Goal: Navigation & Orientation: Understand site structure

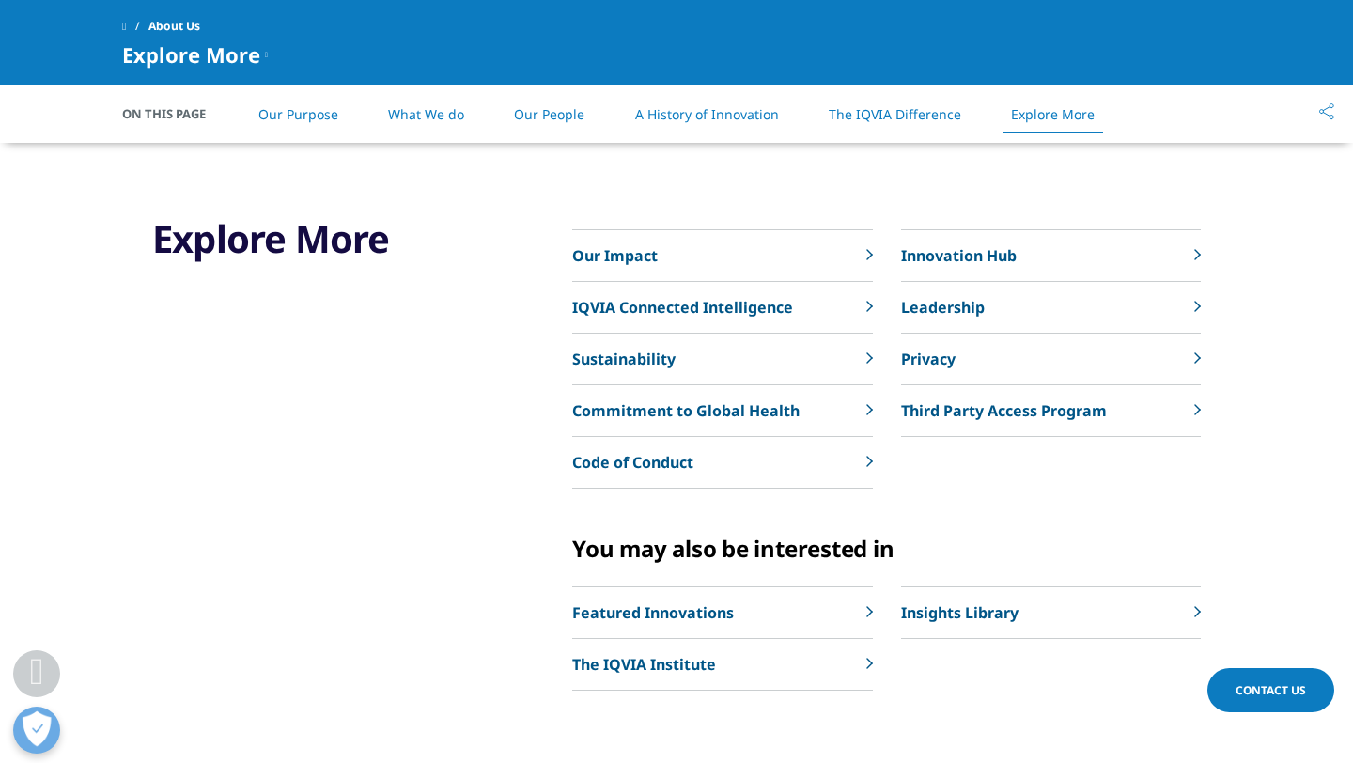
scroll to position [4322, 0]
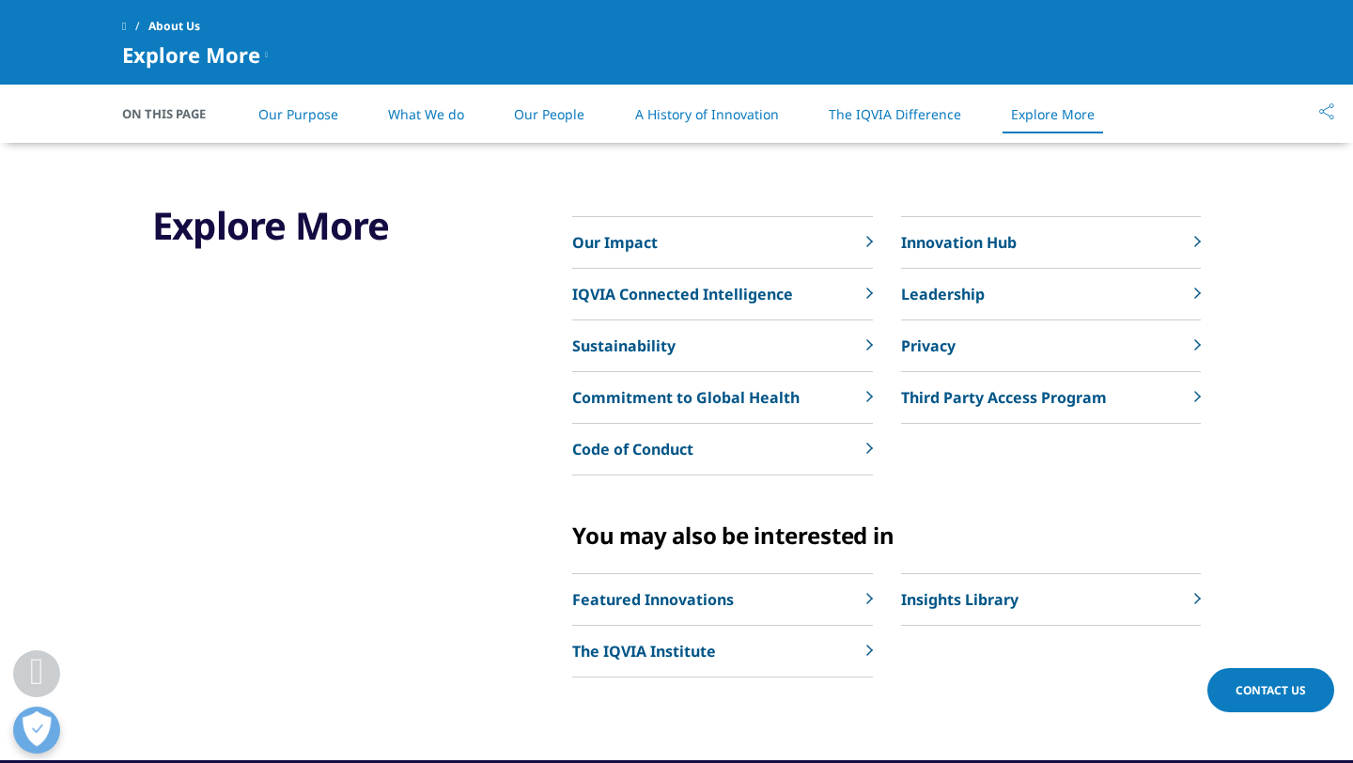
click at [537, 109] on link "Our People" at bounding box center [549, 114] width 70 height 18
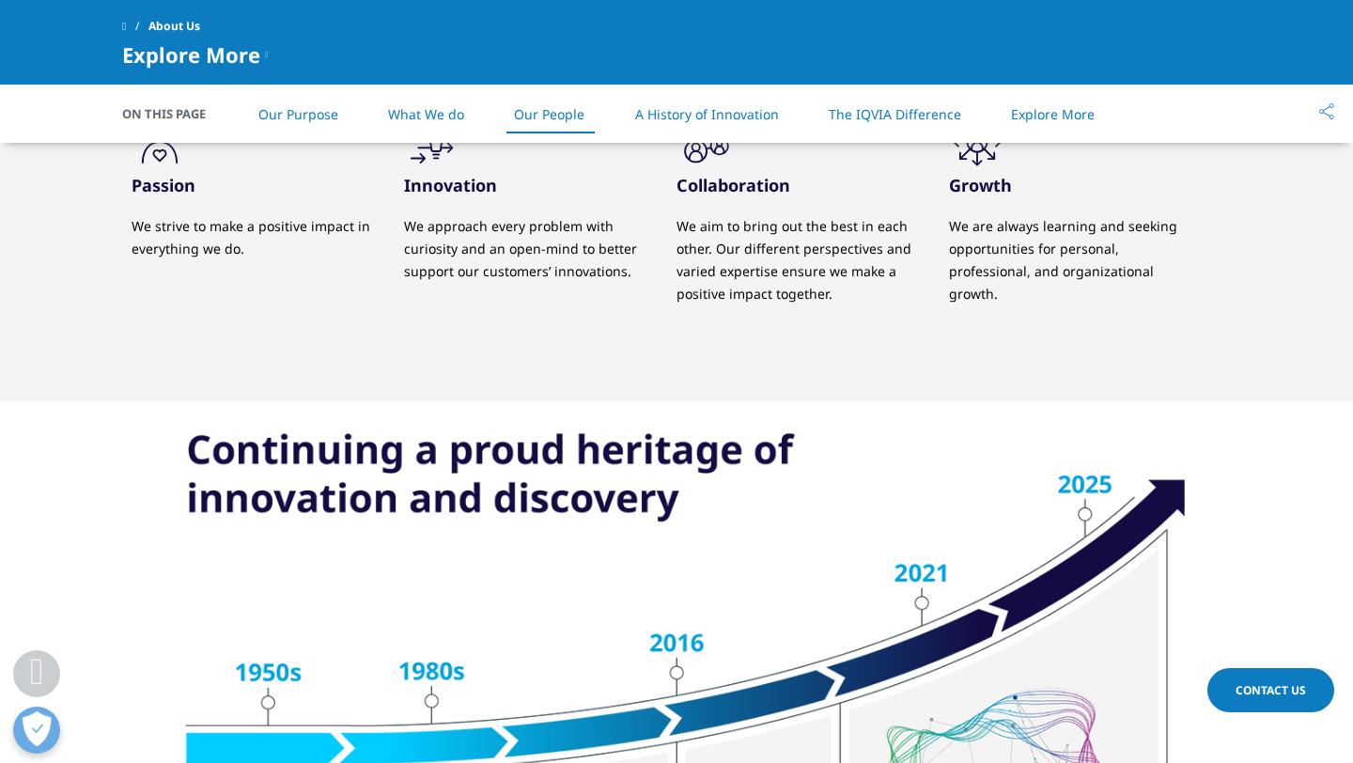
scroll to position [1846, 0]
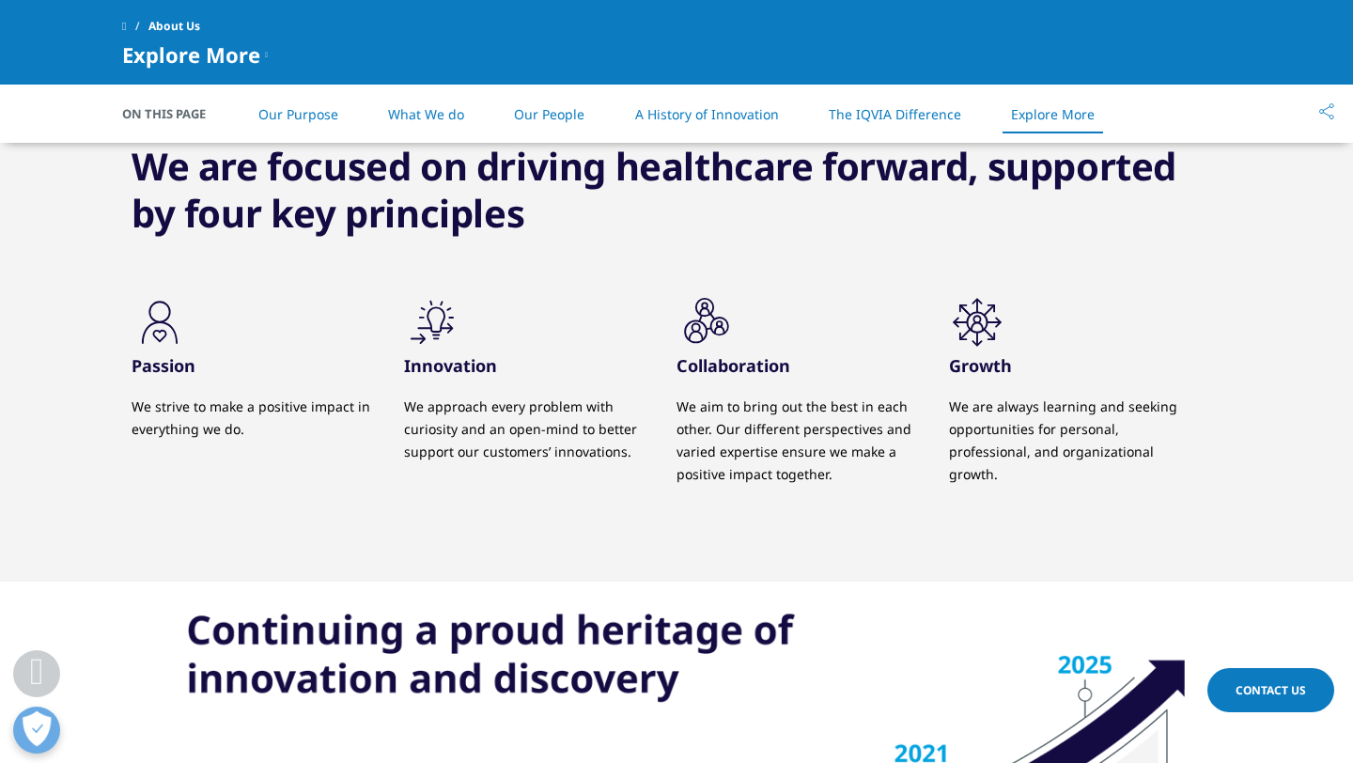
scroll to position [4322, 0]
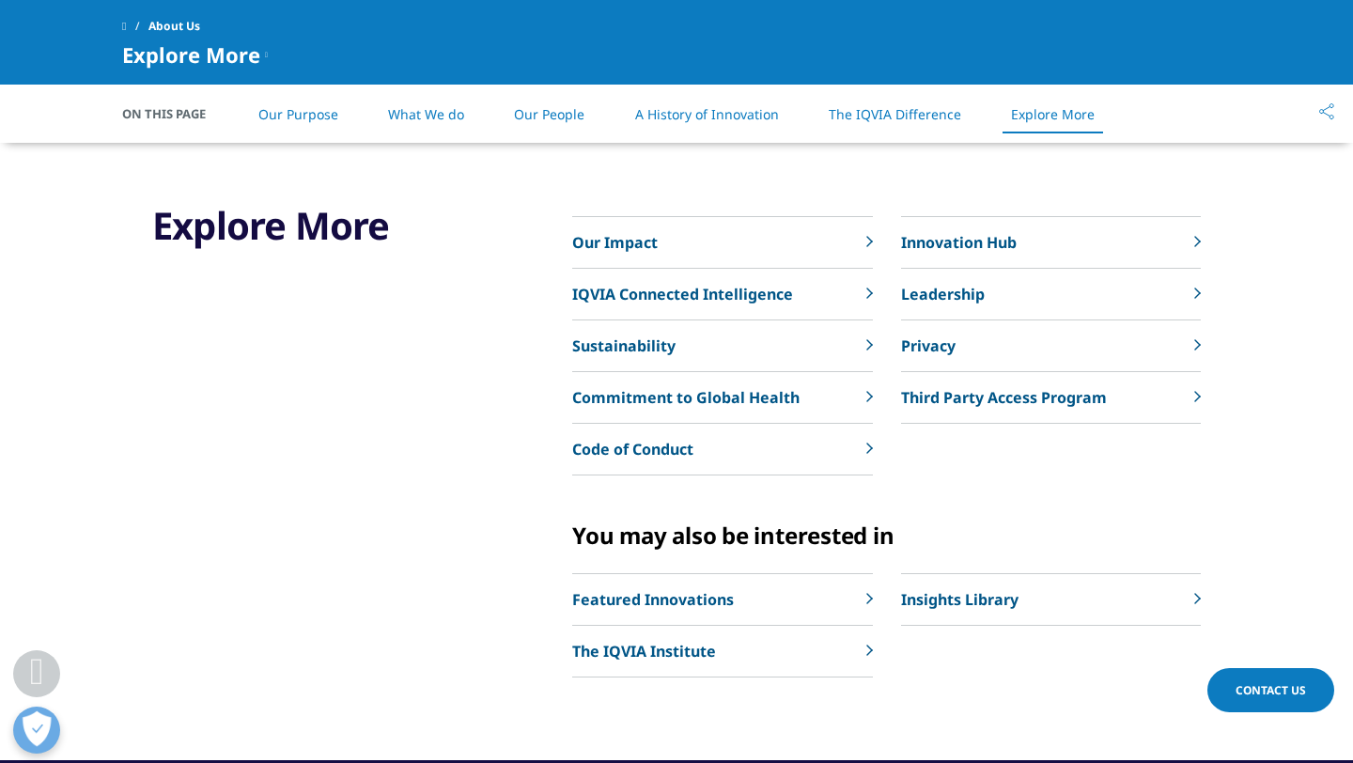
click at [415, 129] on li "What We do" at bounding box center [426, 113] width 114 height 55
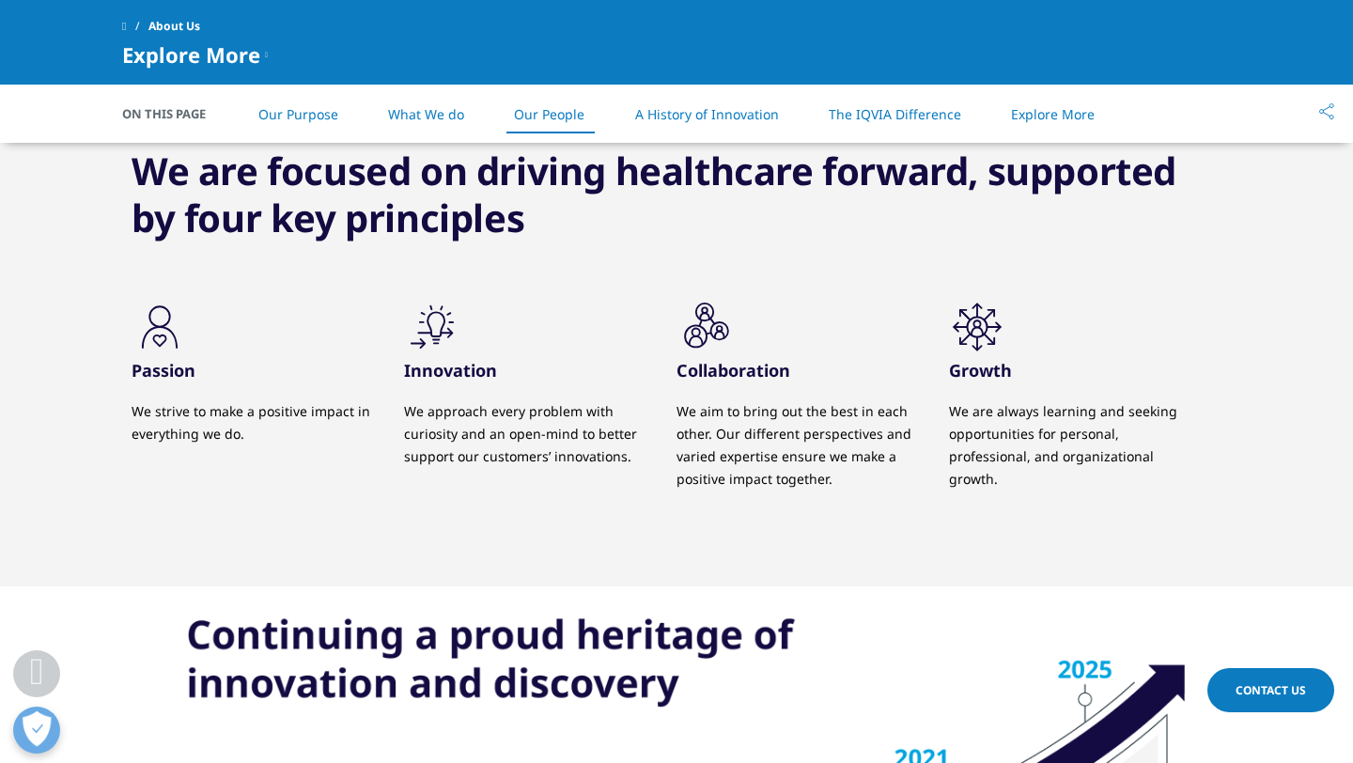
scroll to position [1843, 0]
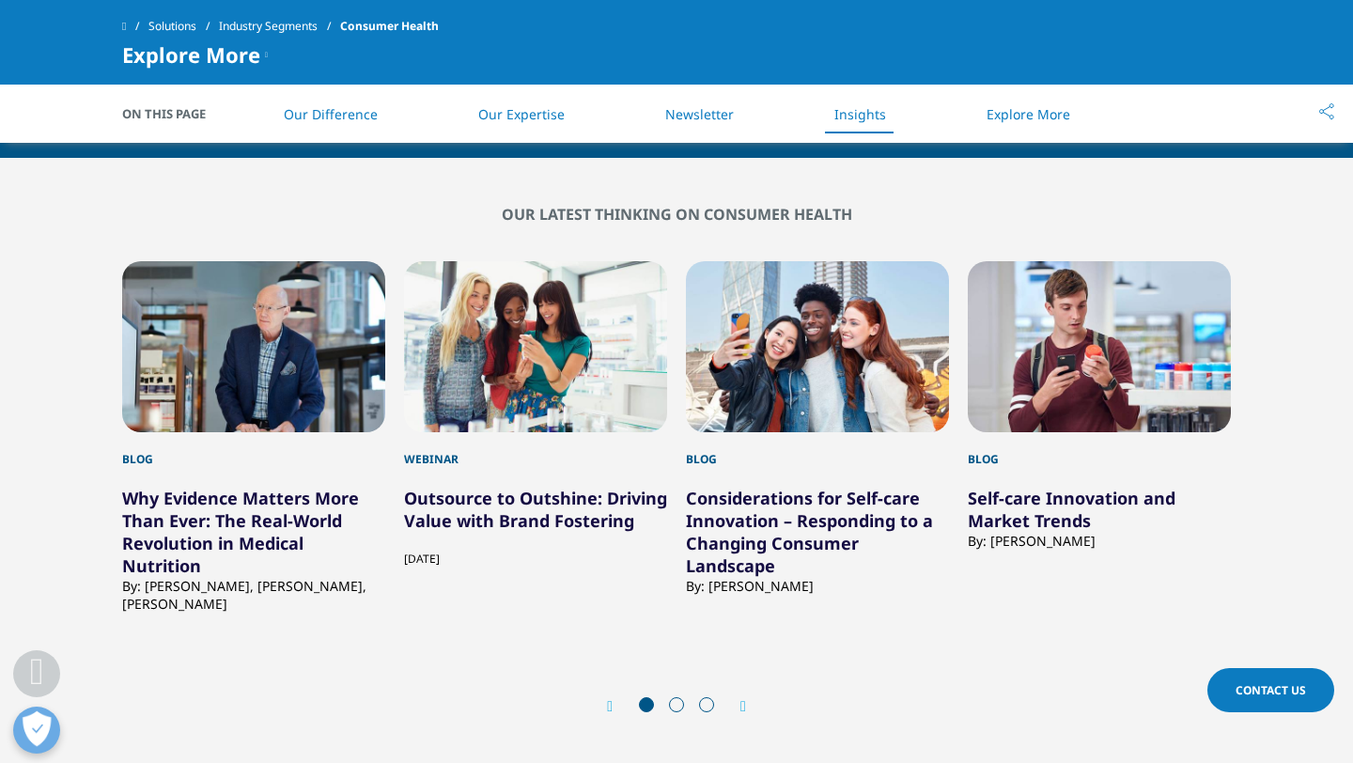
scroll to position [1917, 0]
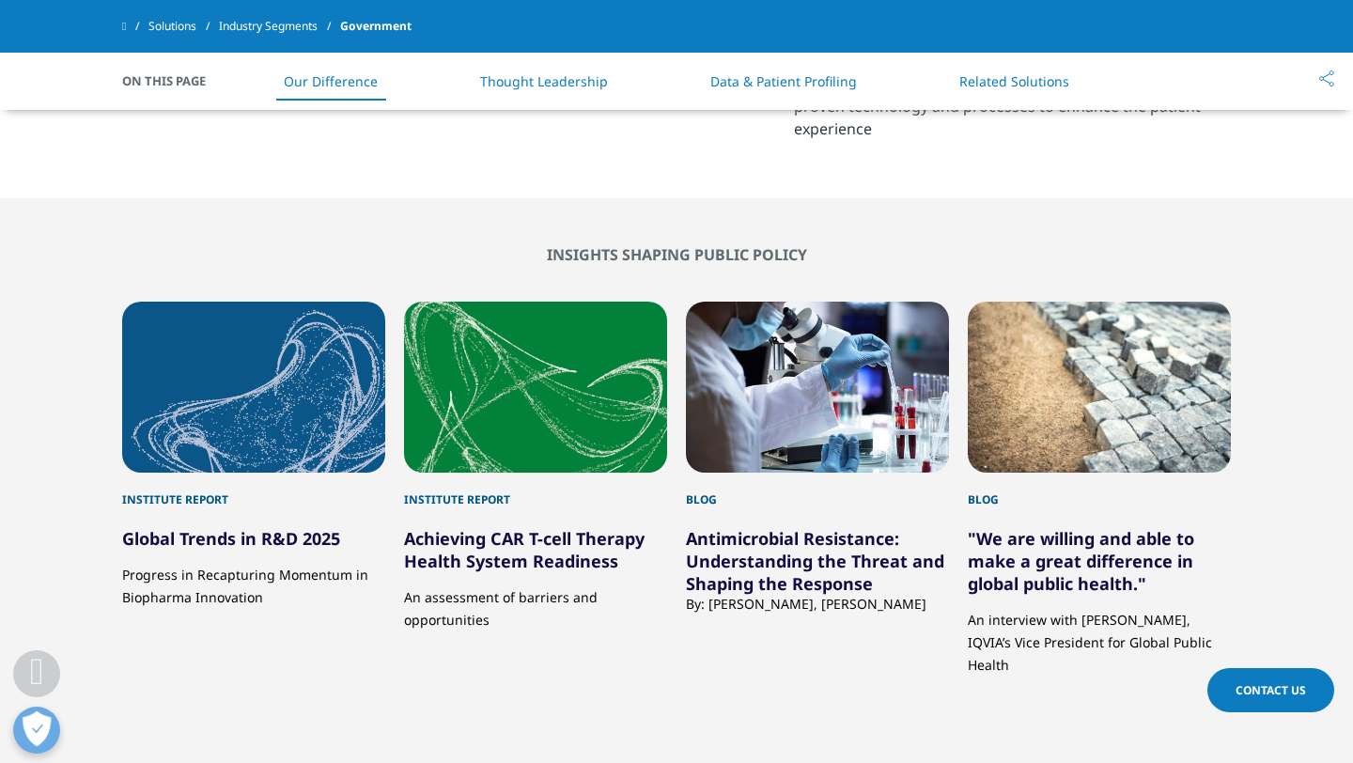
scroll to position [1165, 0]
